Goal: Task Accomplishment & Management: Manage account settings

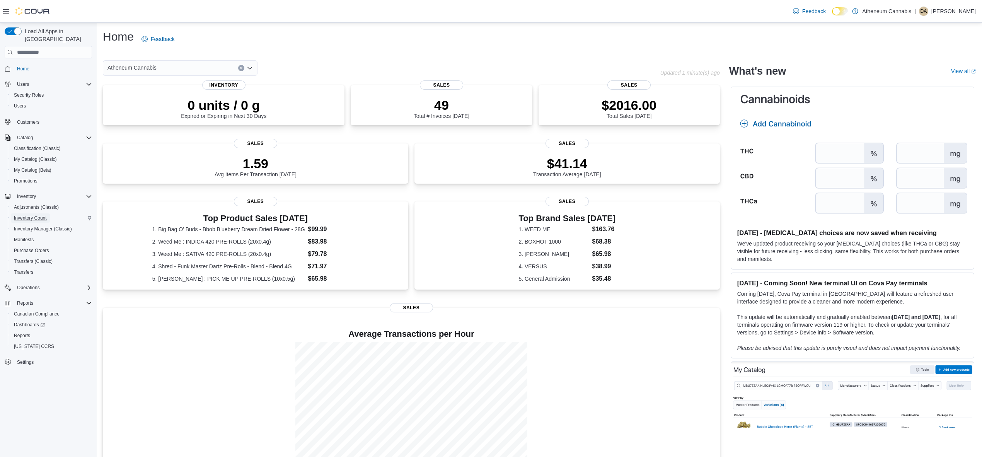
click at [32, 215] on span "Inventory Count" at bounding box center [30, 218] width 33 height 6
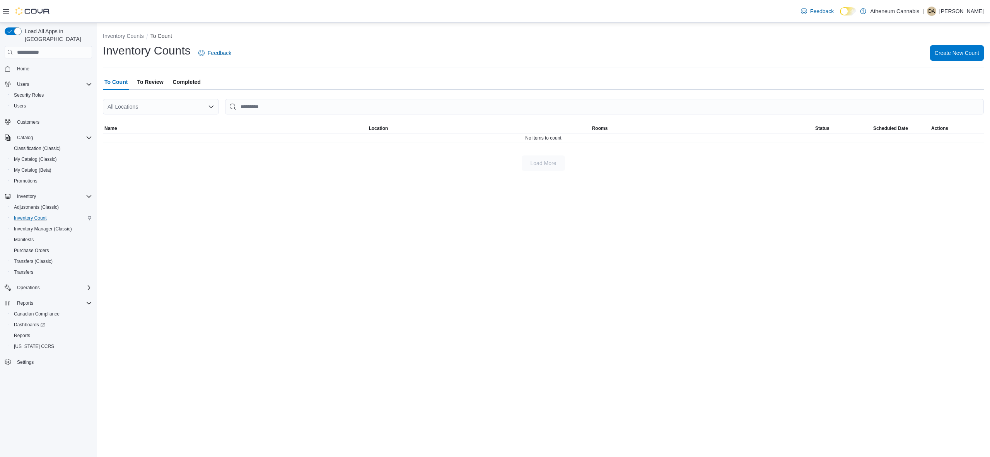
click at [190, 82] on span "Completed" at bounding box center [187, 81] width 28 height 15
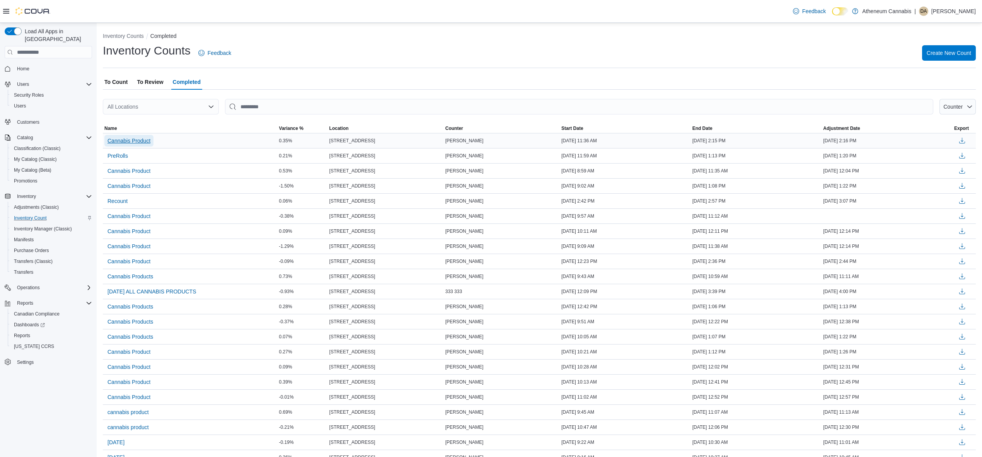
click at [137, 142] on span "Cannabis Product" at bounding box center [129, 141] width 43 height 8
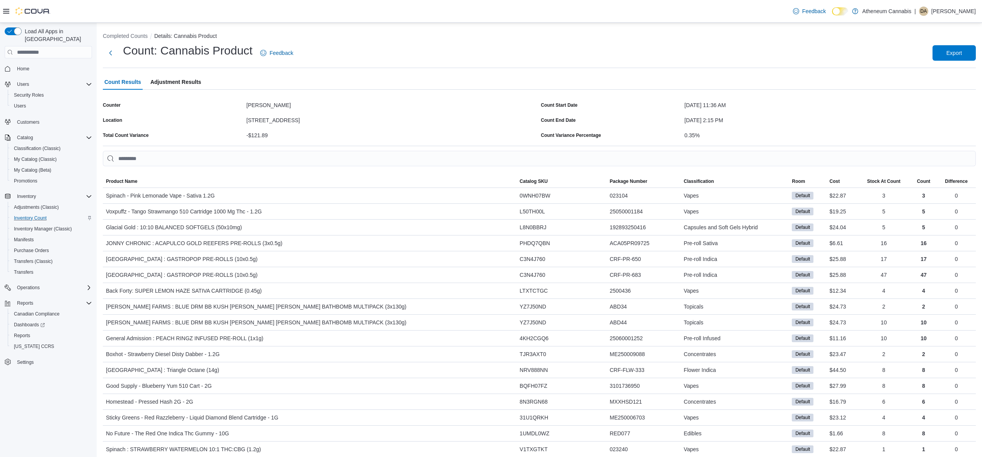
click at [164, 78] on span "Adjustment Results" at bounding box center [175, 81] width 51 height 15
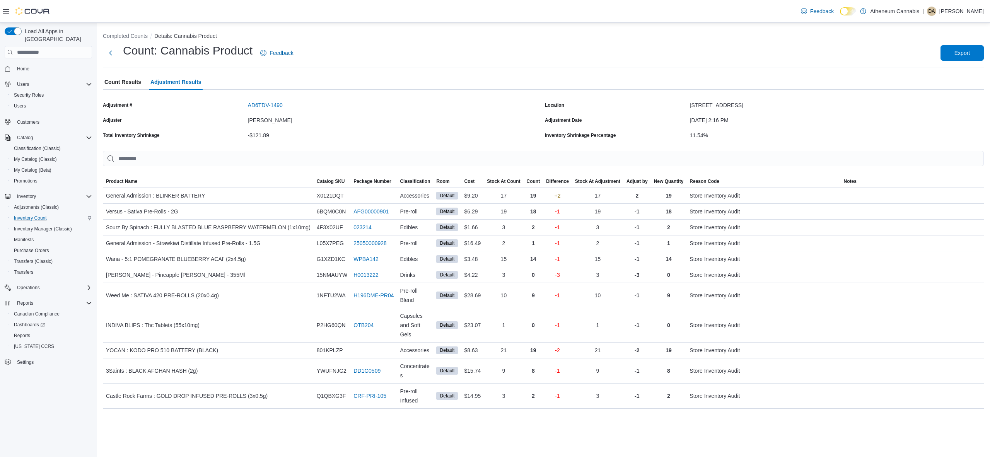
click at [115, 78] on span "Count Results" at bounding box center [122, 81] width 37 height 15
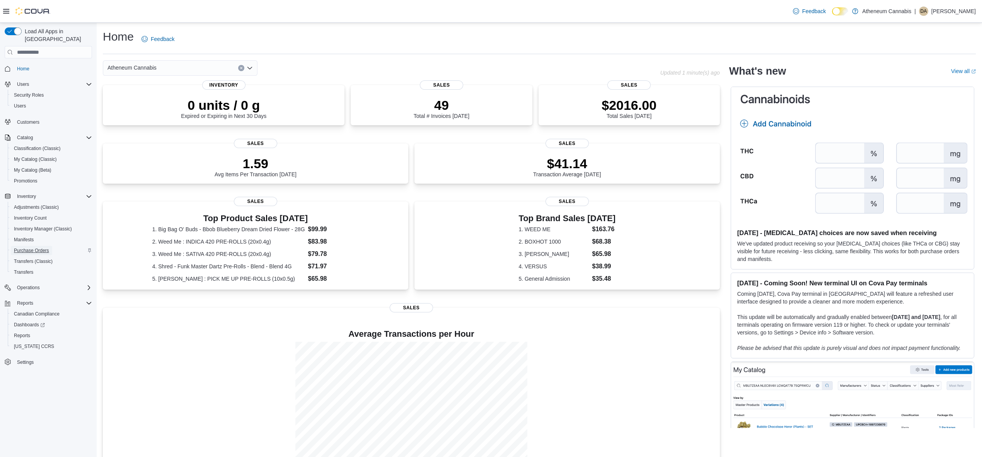
click at [30, 247] on span "Purchase Orders" at bounding box center [31, 250] width 35 height 6
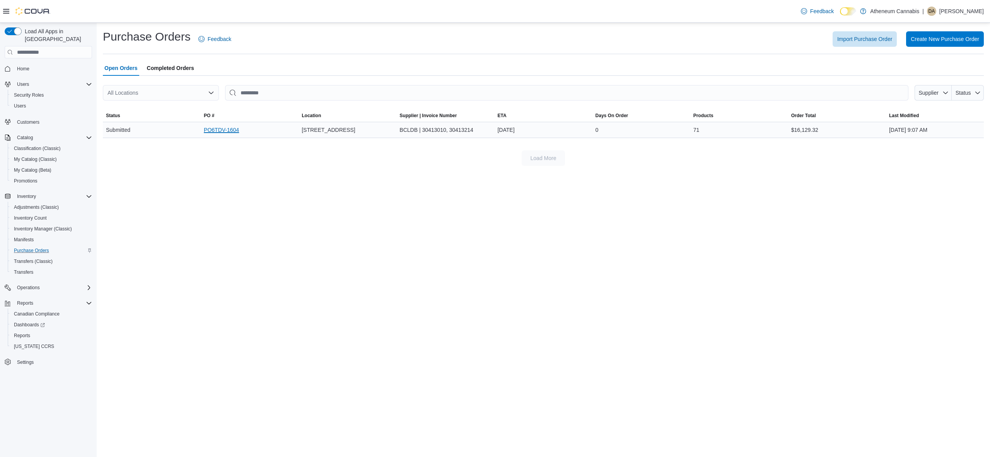
click at [230, 131] on link "PO6TDV-1604" at bounding box center [221, 129] width 35 height 9
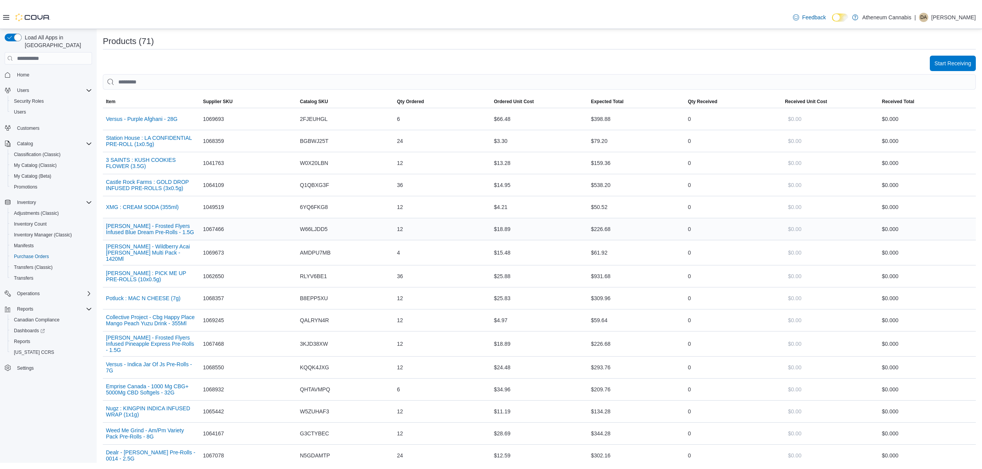
scroll to position [206, 0]
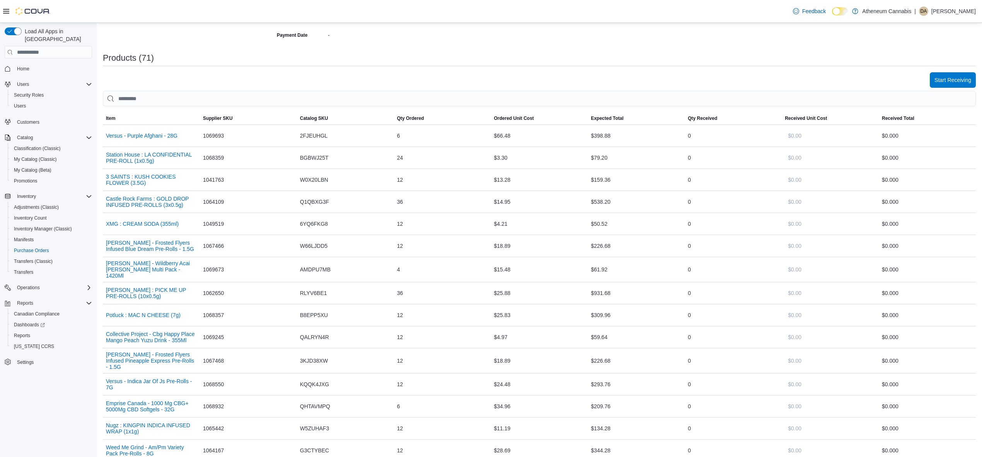
drag, startPoint x: 813, startPoint y: 237, endPoint x: 989, endPoint y: 308, distance: 190.3
click at [982, 251] on html "**********" at bounding box center [491, 22] width 982 height 457
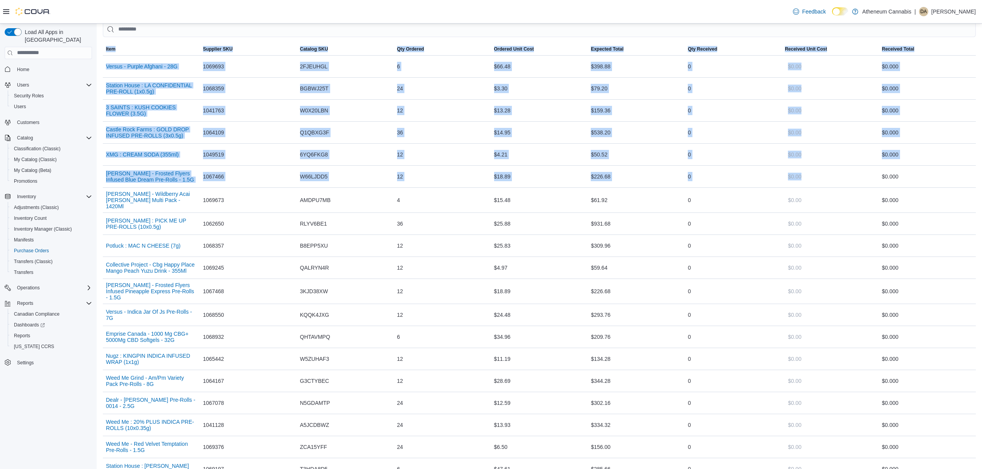
scroll to position [174, 0]
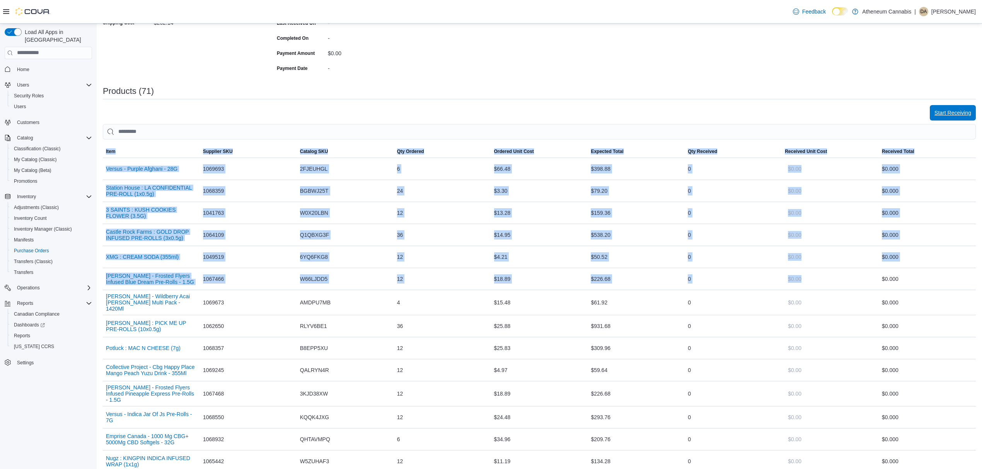
click at [969, 107] on span "Start Receiving" at bounding box center [953, 112] width 37 height 15
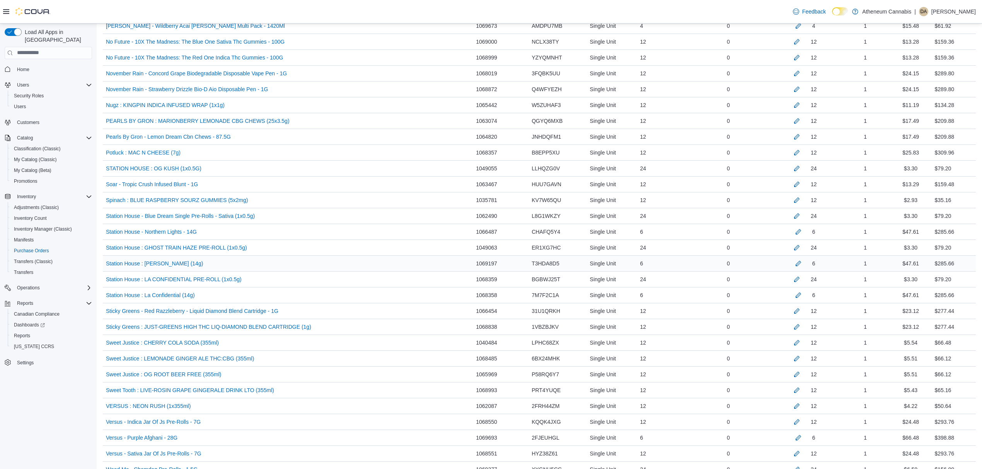
scroll to position [1040, 0]
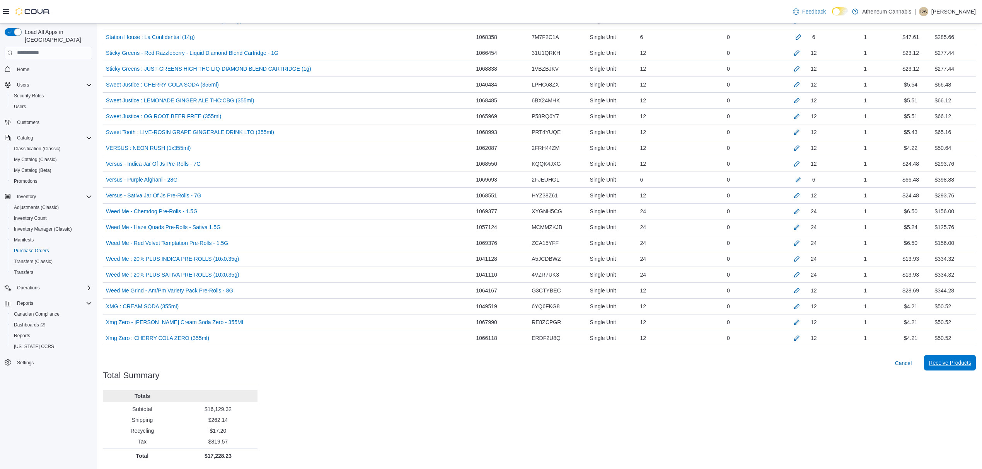
click at [956, 367] on span "Receive Products" at bounding box center [950, 363] width 43 height 8
